Goal: Task Accomplishment & Management: Use online tool/utility

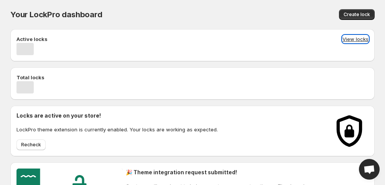
click at [358, 38] on button "View locks" at bounding box center [355, 39] width 26 height 8
click at [354, 40] on button "View locks" at bounding box center [355, 39] width 26 height 8
click at [355, 39] on button "View locks" at bounding box center [355, 39] width 26 height 8
